Goal: Find specific page/section: Find specific page/section

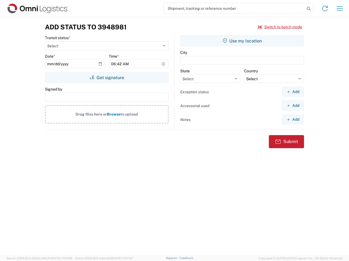
click at [234, 8] on input "search" at bounding box center [233, 8] width 141 height 10
click at [308, 9] on icon at bounding box center [309, 9] width 8 height 8
click at [325, 8] on icon at bounding box center [324, 8] width 9 height 9
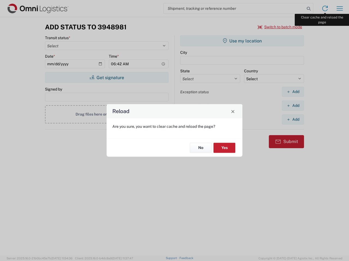
click at [339, 8] on div "Reload Are you sure, you want to clear cache and reload the page? No Yes" at bounding box center [174, 130] width 349 height 261
click at [280, 27] on div "Reload Are you sure, you want to clear cache and reload the page? No Yes" at bounding box center [174, 130] width 349 height 261
click at [106, 78] on div "Reload Are you sure, you want to clear cache and reload the page? No Yes" at bounding box center [174, 130] width 349 height 261
click at [242, 41] on div "Reload Are you sure, you want to clear cache and reload the page? No Yes" at bounding box center [174, 130] width 349 height 261
click at [293, 92] on div "Reload Are you sure, you want to clear cache and reload the page? No Yes" at bounding box center [174, 130] width 349 height 261
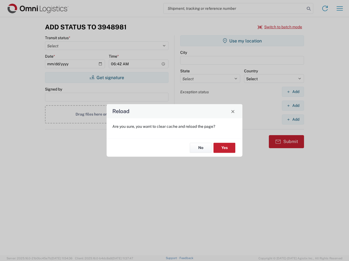
click at [293, 106] on div "Reload Are you sure, you want to clear cache and reload the page? No Yes" at bounding box center [174, 130] width 349 height 261
click at [293, 120] on div "Reload Are you sure, you want to clear cache and reload the page? No Yes" at bounding box center [174, 130] width 349 height 261
